Goal: Navigation & Orientation: Find specific page/section

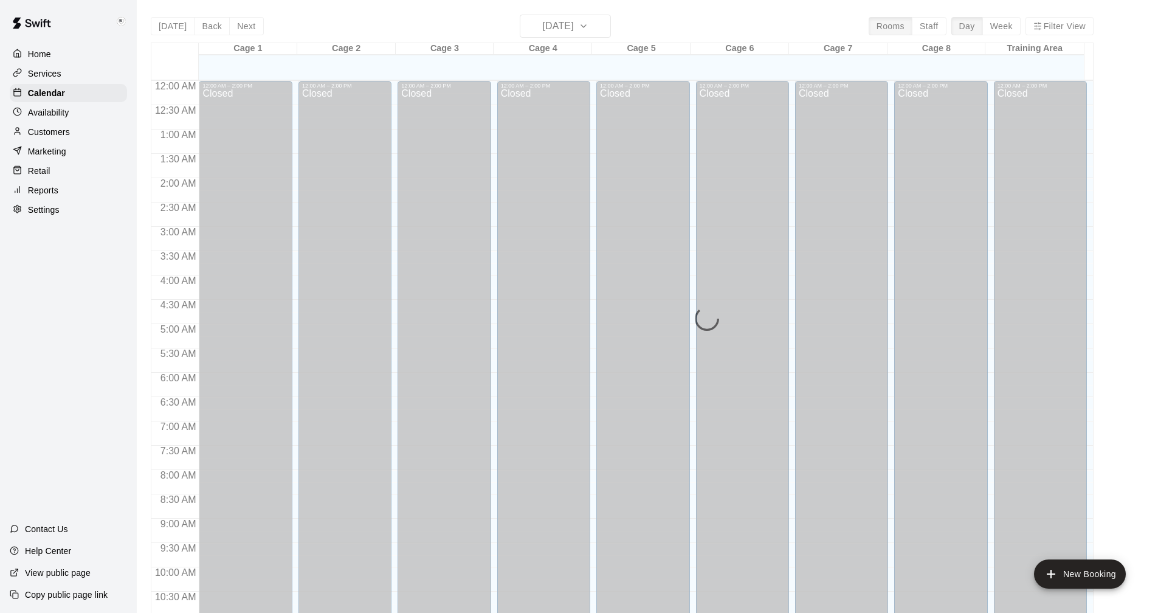
scroll to position [584, 0]
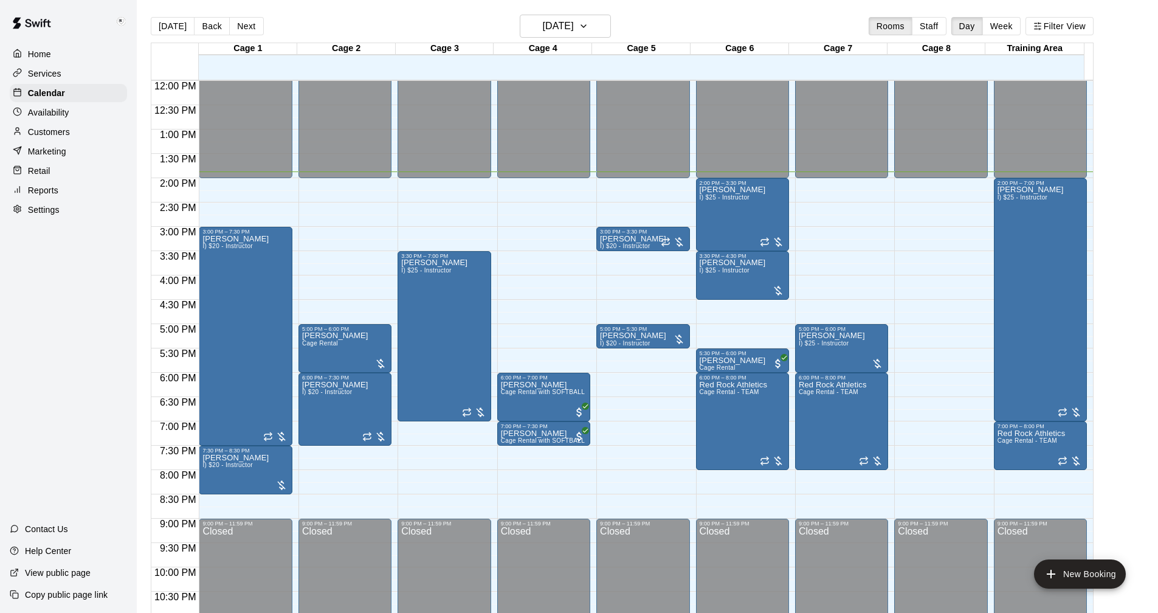
click at [36, 212] on p "Settings" at bounding box center [44, 210] width 32 height 12
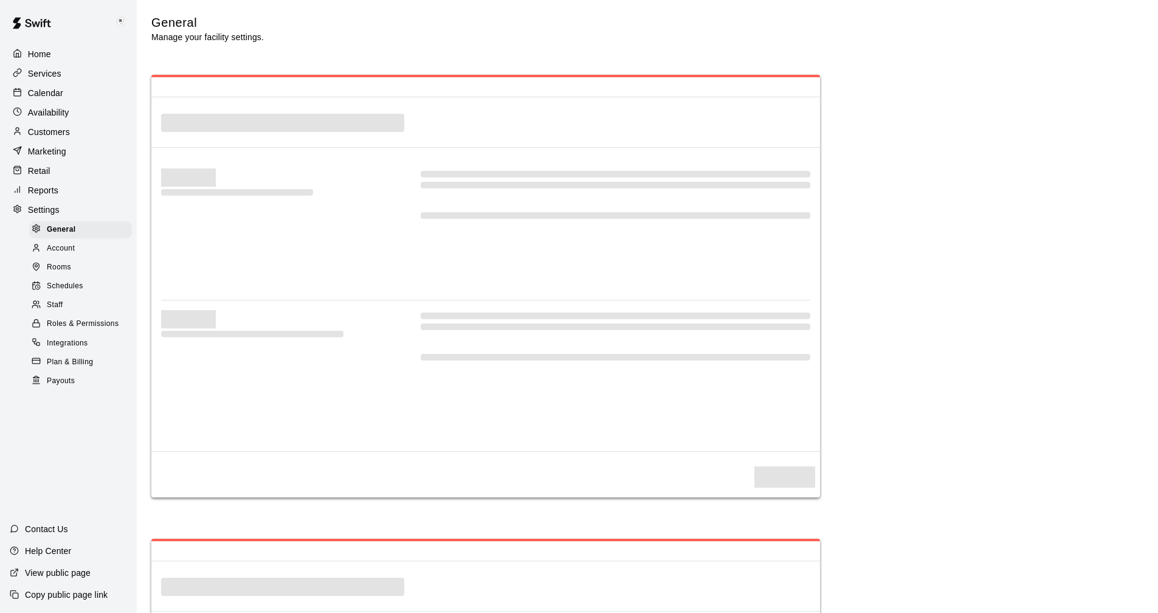
select select "**"
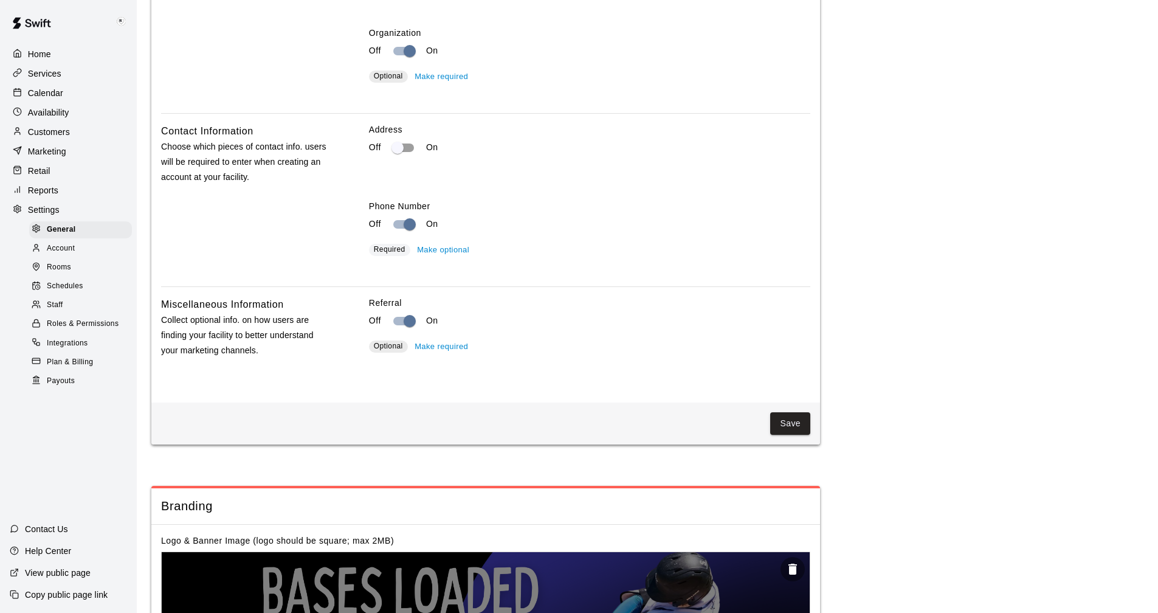
scroll to position [1751, 0]
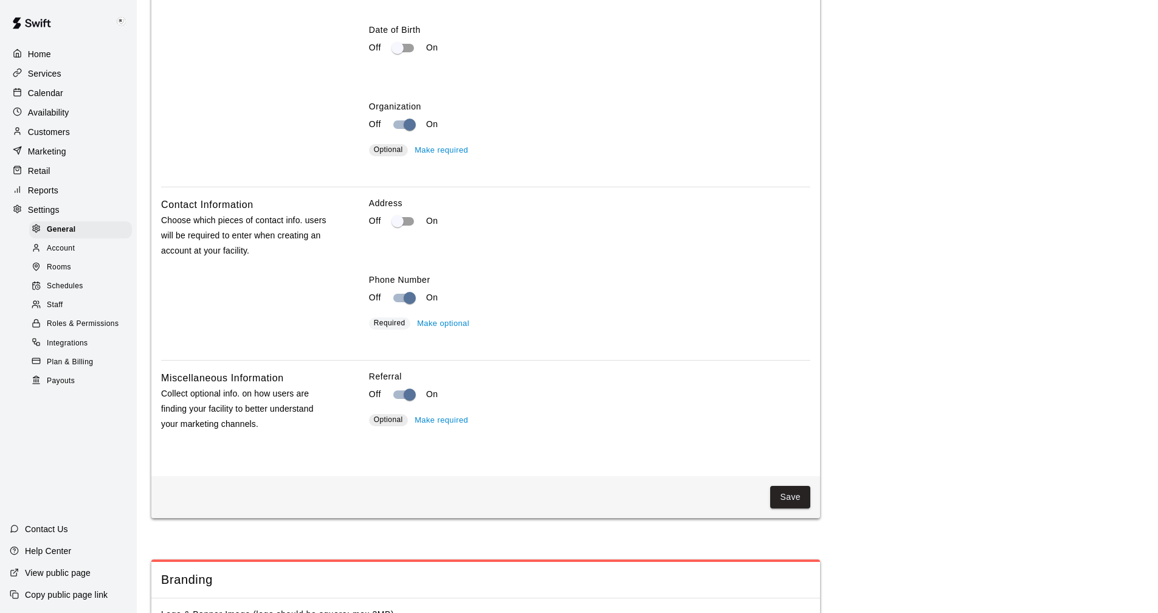
click at [45, 193] on p "Reports" at bounding box center [43, 190] width 30 height 12
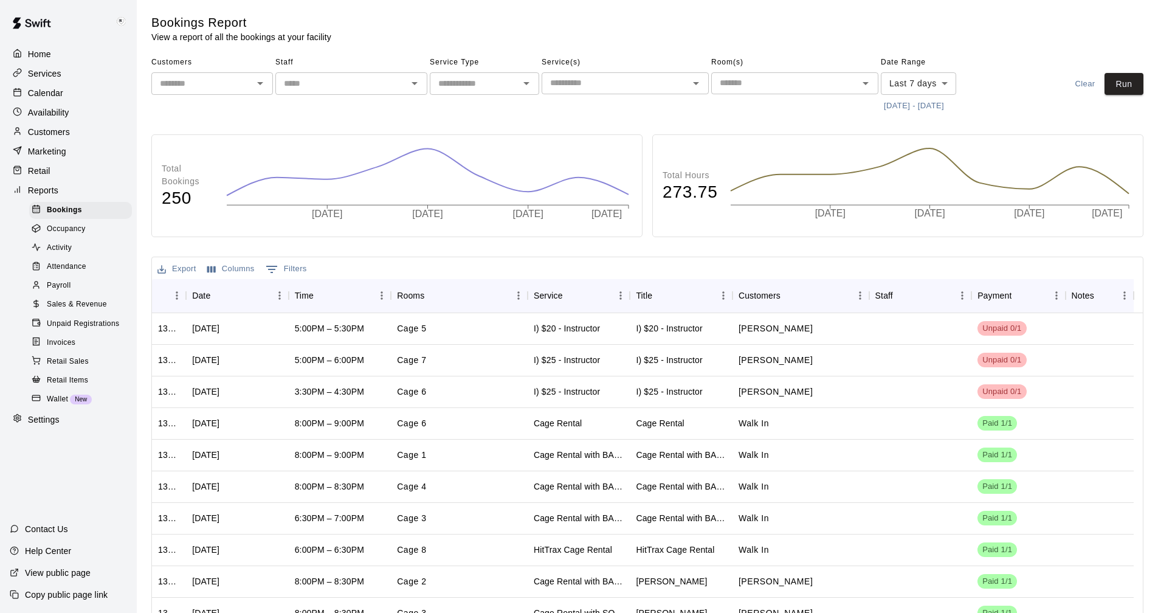
click at [58, 405] on span "Wallet" at bounding box center [57, 399] width 21 height 12
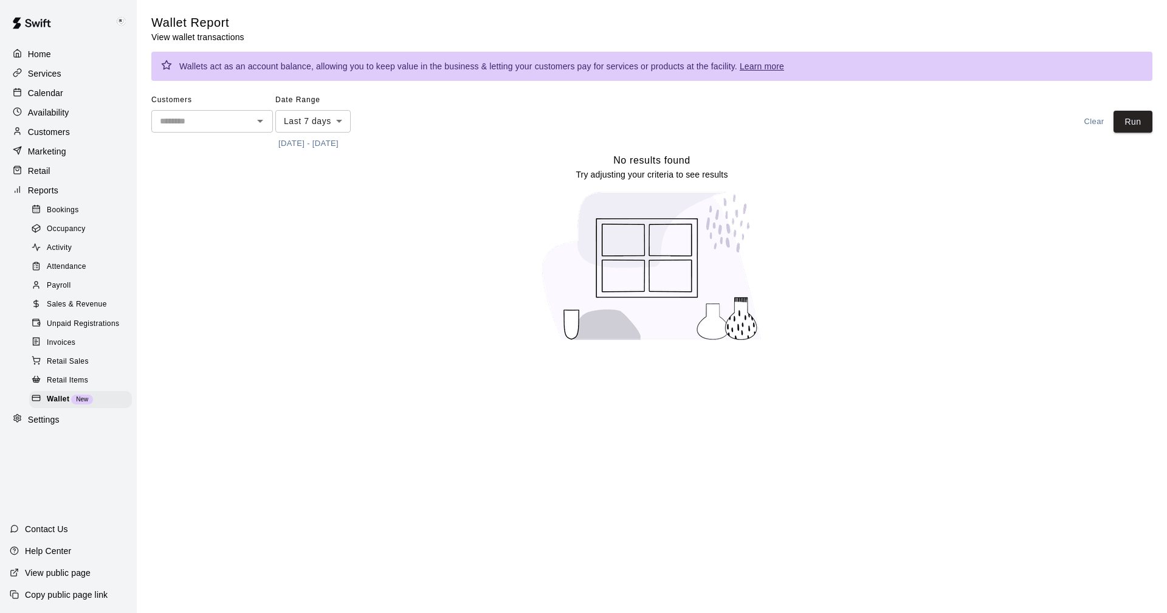
click at [49, 92] on p "Calendar" at bounding box center [45, 93] width 35 height 12
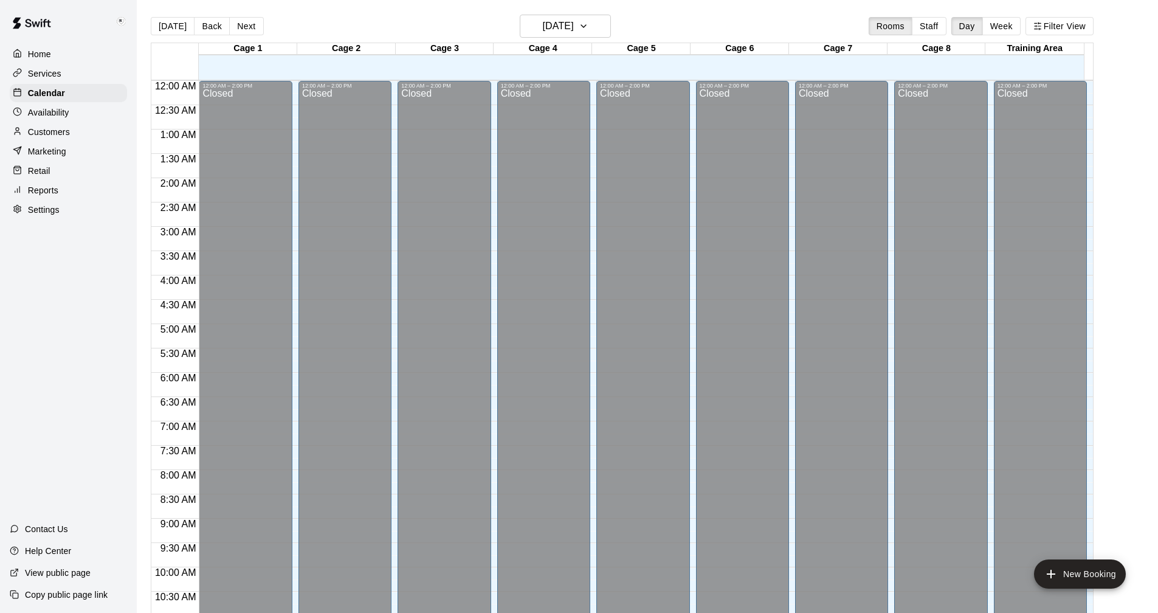
scroll to position [585, 0]
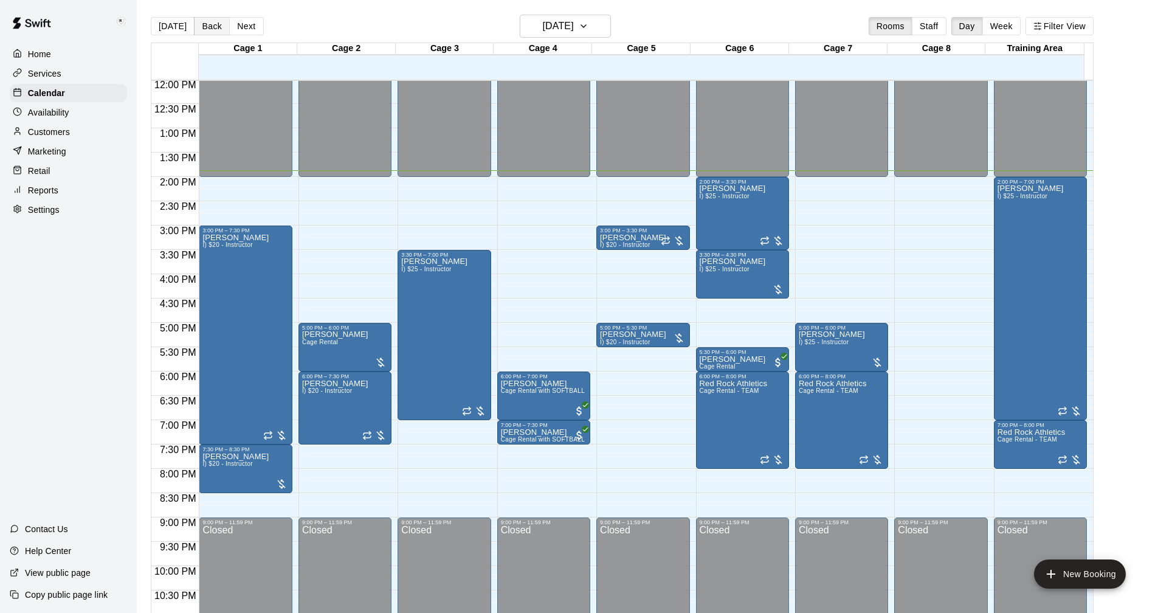
click at [216, 27] on button "Back" at bounding box center [212, 26] width 36 height 18
